Goal: Task Accomplishment & Management: Use online tool/utility

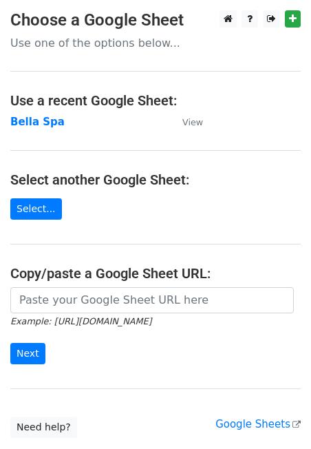
click at [43, 121] on strong "Bella Spa" at bounding box center [37, 122] width 54 height 12
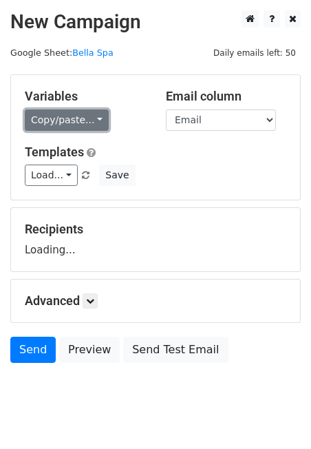
click at [92, 123] on link "Copy/paste..." at bounding box center [67, 119] width 84 height 21
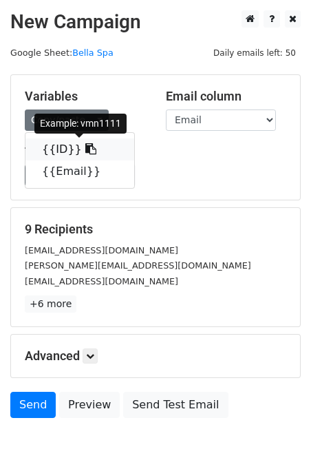
click at [85, 145] on icon at bounding box center [90, 148] width 11 height 11
